Goal: Navigation & Orientation: Find specific page/section

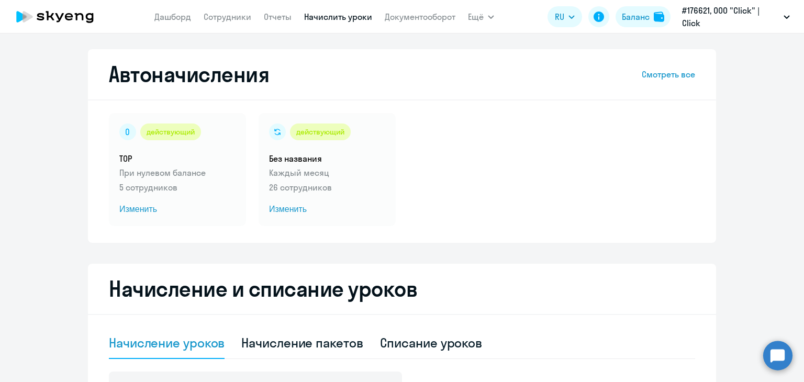
select select "10"
click at [219, 21] on link "Сотрудники" at bounding box center [228, 17] width 48 height 10
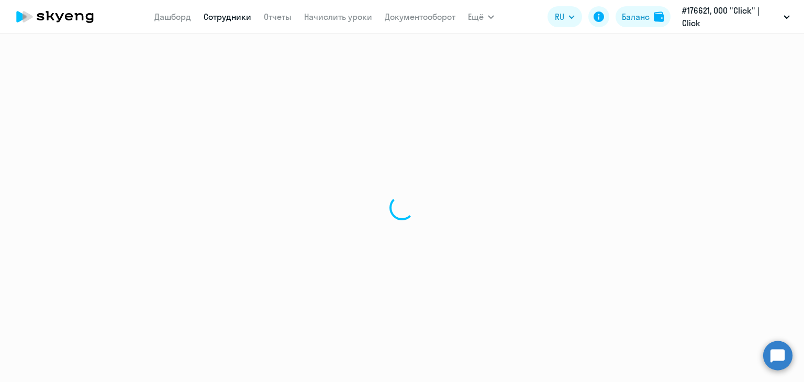
select select "30"
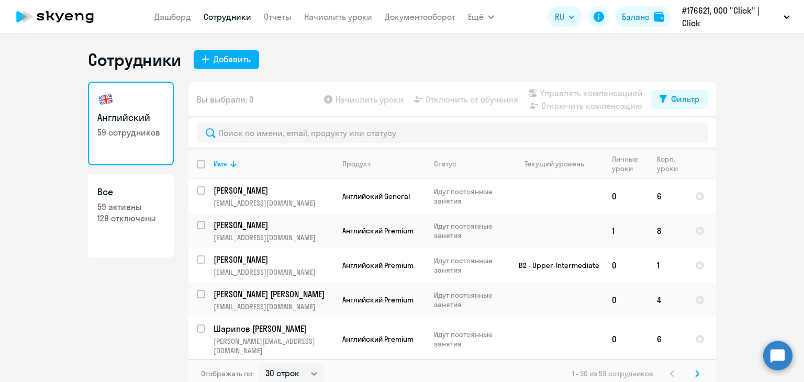
click at [174, 23] on app-menu-item-link "Дашборд" at bounding box center [172, 16] width 37 height 13
click at [176, 18] on link "Дашборд" at bounding box center [172, 17] width 37 height 10
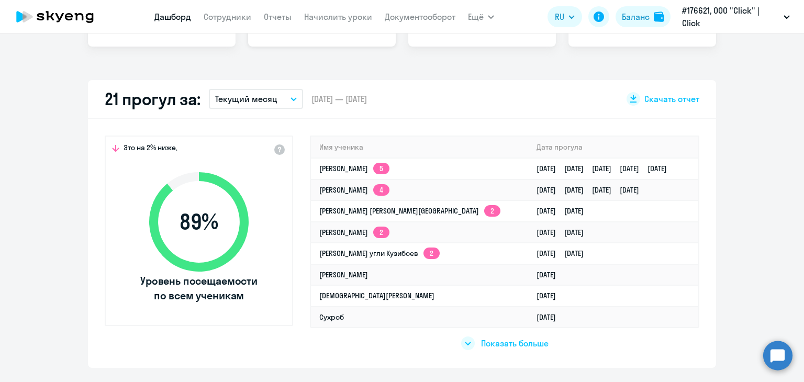
scroll to position [262, 0]
select select "30"
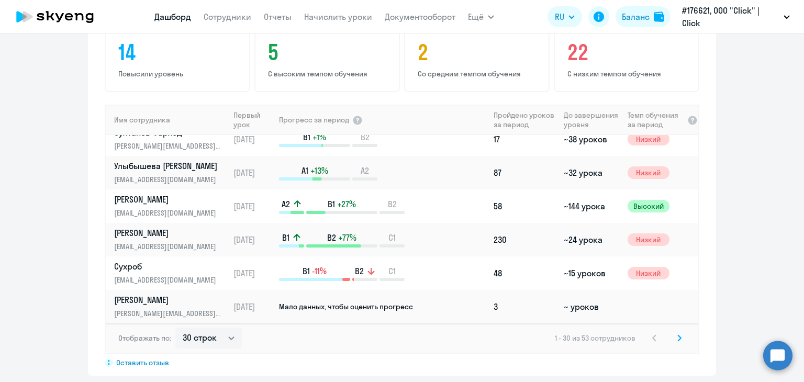
scroll to position [733, 0]
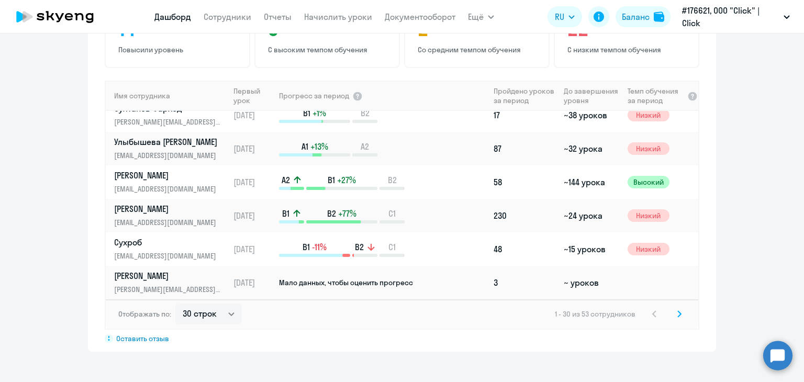
click at [677, 314] on icon at bounding box center [679, 313] width 4 height 7
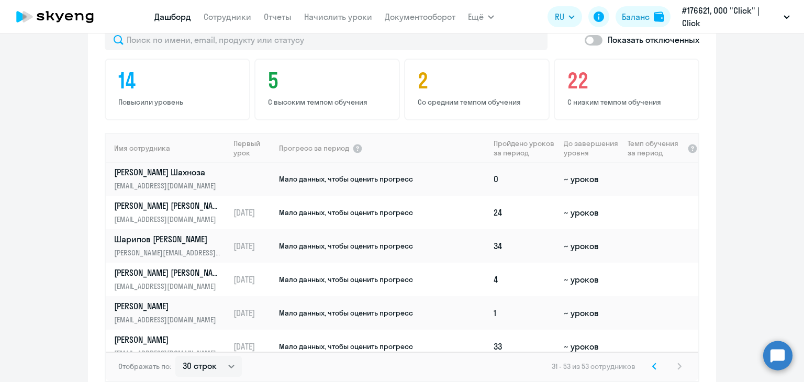
scroll to position [568, 0]
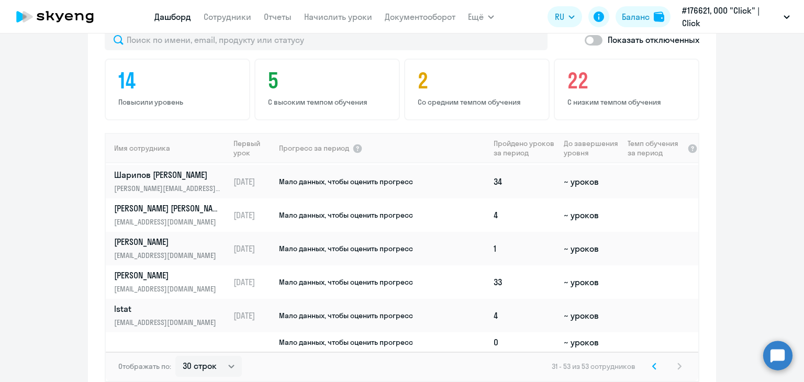
click at [766, 210] on app-progress-dashboard "Прогресс за: Весь период – [DATE] — [DATE] Как мы считаем Скачать отчет Показат…" at bounding box center [402, 193] width 804 height 422
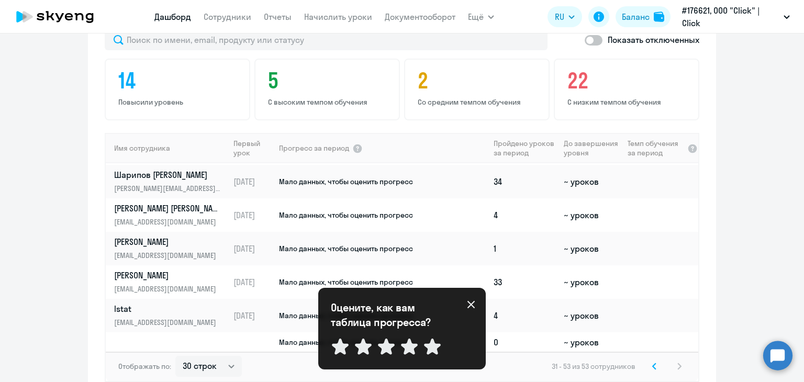
click at [469, 304] on icon at bounding box center [471, 304] width 8 height 8
